Goal: Information Seeking & Learning: Learn about a topic

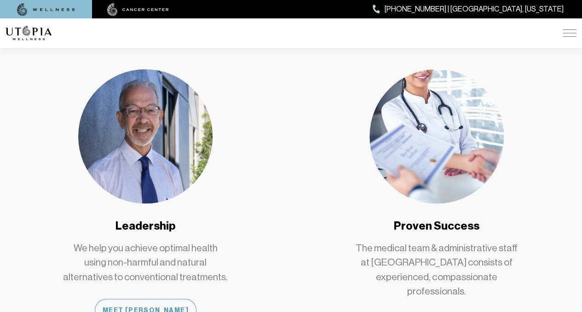
scroll to position [719, 0]
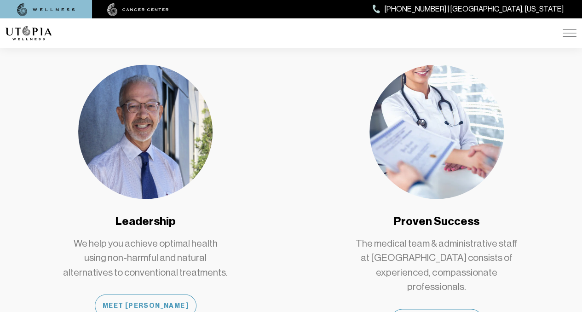
click at [154, 118] on img at bounding box center [145, 131] width 134 height 134
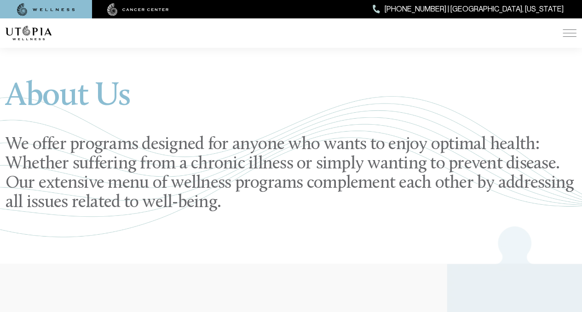
click at [154, 118] on div "About Us We offer programs designed for anyone who wants to enjoy optimal healt…" at bounding box center [291, 146] width 571 height 234
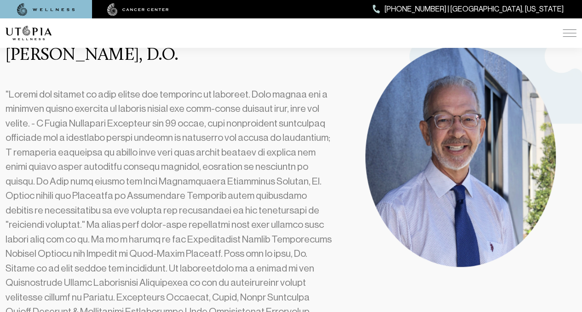
scroll to position [259, 0]
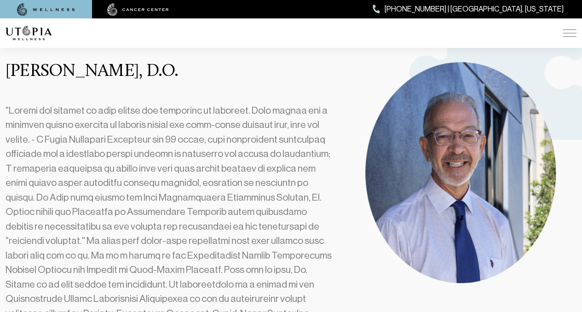
drag, startPoint x: 212, startPoint y: 74, endPoint x: 9, endPoint y: 75, distance: 203.0
click at [9, 75] on h3 "[PERSON_NAME], D.O." at bounding box center [170, 71] width 329 height 19
copy h3 "[PERSON_NAME], D.O."
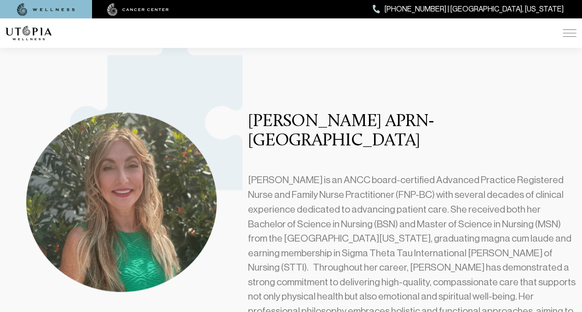
scroll to position [664, 0]
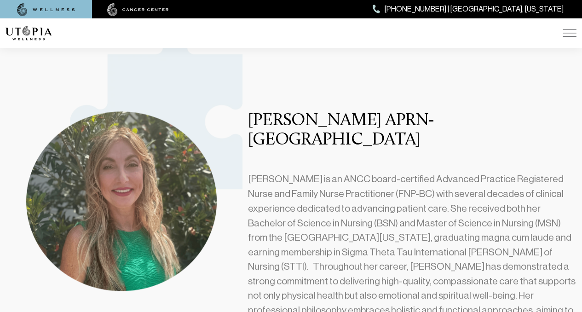
click at [304, 90] on section "[PERSON_NAME] APRN- BC [PERSON_NAME] is an ANCC board-certified Advanced Practi…" at bounding box center [291, 247] width 582 height 386
click at [305, 91] on section "[PERSON_NAME] APRN- BC [PERSON_NAME] is an ANCC board-certified Advanced Practi…" at bounding box center [291, 247] width 582 height 386
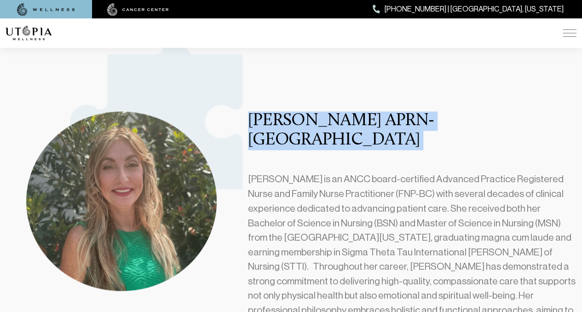
click at [305, 91] on section "[PERSON_NAME] APRN- BC [PERSON_NAME] is an ANCC board-certified Advanced Practi…" at bounding box center [291, 247] width 582 height 386
copy h3 "[PERSON_NAME] APRN- [GEOGRAPHIC_DATA]"
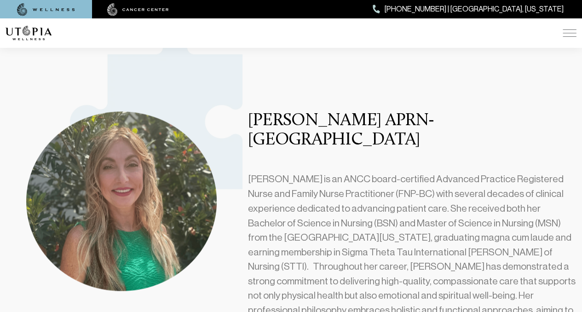
click at [299, 172] on p "[PERSON_NAME] is an ANCC board-certified Advanced Practice Registered Nurse and…" at bounding box center [412, 273] width 329 height 203
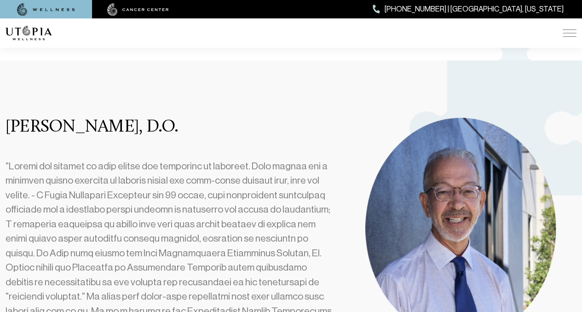
scroll to position [0, 0]
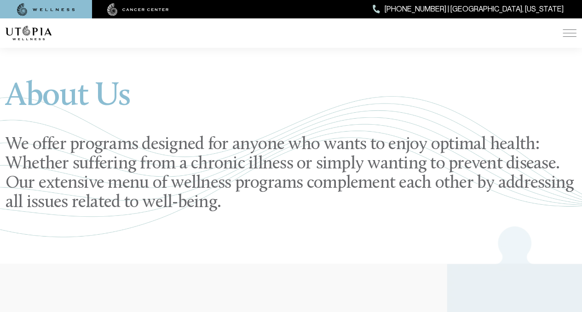
click at [569, 37] on div "ABOUT US [MEDICAL_DATA] SERVICES Services Overview [MEDICAL_DATA]: What It Is, …" at bounding box center [291, 32] width 571 height 29
click at [570, 35] on img at bounding box center [570, 32] width 14 height 7
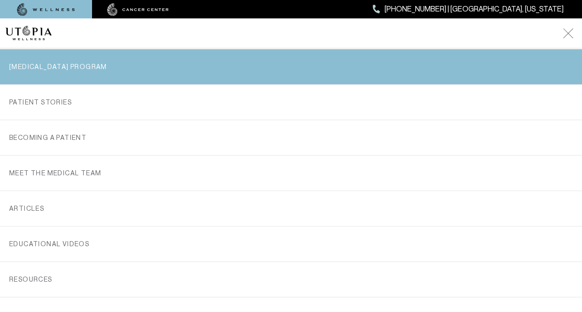
scroll to position [177, 0]
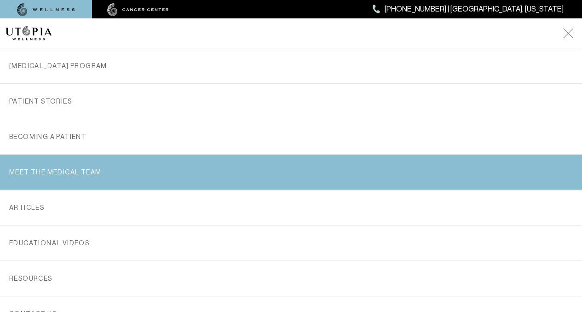
click at [94, 179] on link "MEET THE MEDICAL TEAM" at bounding box center [291, 172] width 564 height 35
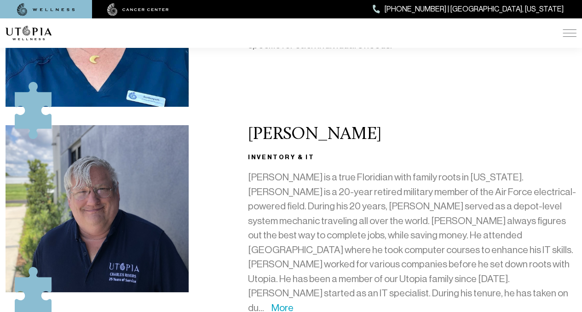
scroll to position [1678, 0]
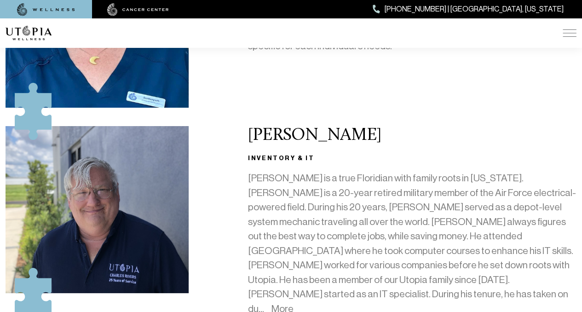
click at [294, 303] on link "More" at bounding box center [283, 308] width 22 height 11
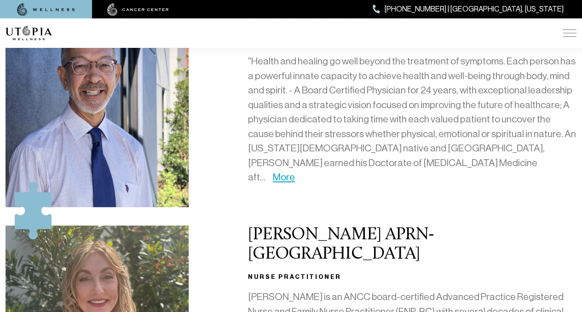
scroll to position [187, 0]
